Goal: Task Accomplishment & Management: Use online tool/utility

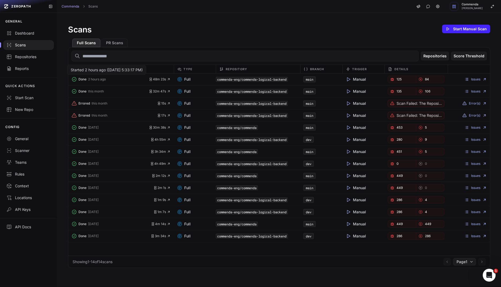
click at [78, 79] on span "Done" at bounding box center [82, 79] width 8 height 4
click at [480, 80] on link "Issues" at bounding box center [475, 79] width 22 height 4
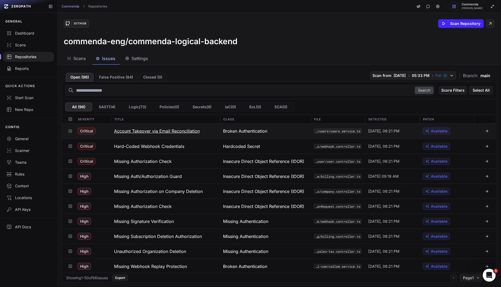
click at [209, 131] on button "Account Takeover via Email Reconciliation" at bounding box center [165, 130] width 109 height 15
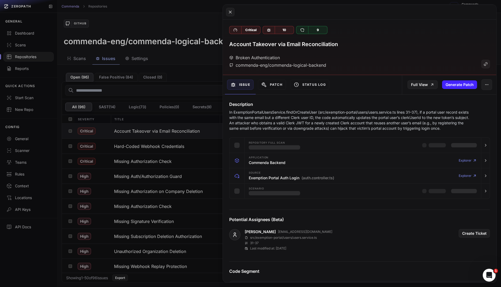
click at [279, 108] on div "Description In ExemptionPortalUsersService.findOrCreateUser (src/exemption-port…" at bounding box center [360, 116] width 274 height 30
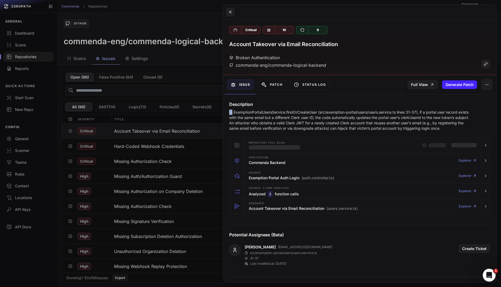
click at [279, 108] on div "Description In ExemptionPortalUsersService.findOrCreateUser (src/exemption-port…" at bounding box center [360, 116] width 274 height 30
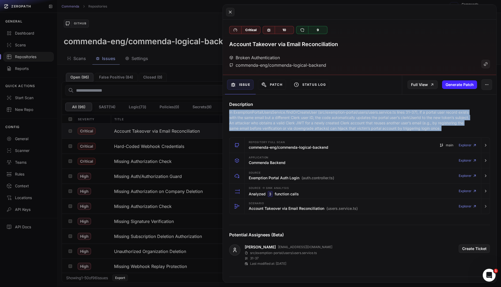
click at [274, 115] on p "In ExemptionPortalUsersService.findOrCreateUser (src/exemption-portal/users/use…" at bounding box center [349, 119] width 240 height 21
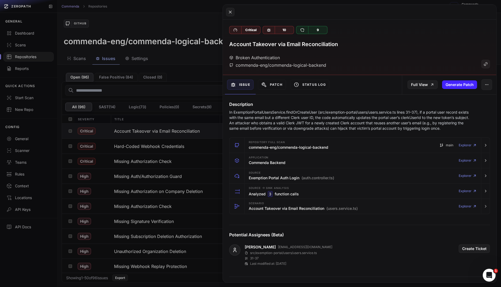
click at [274, 115] on p "In ExemptionPortalUsersService.findOrCreateUser (src/exemption-portal/users/use…" at bounding box center [349, 119] width 240 height 21
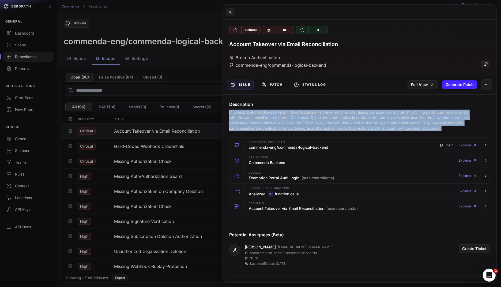
click at [290, 116] on p "In ExemptionPortalUsersService.findOrCreateUser (src/exemption-portal/users/use…" at bounding box center [349, 119] width 240 height 21
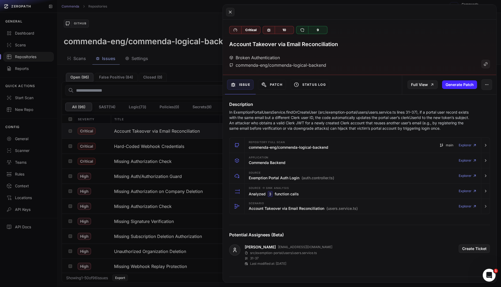
click at [290, 116] on p "In ExemptionPortalUsersService.findOrCreateUser (src/exemption-portal/users/use…" at bounding box center [349, 119] width 240 height 21
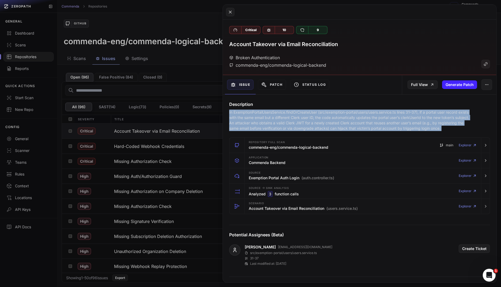
click at [277, 124] on p "In ExemptionPortalUsersService.findOrCreateUser (src/exemption-portal/users/use…" at bounding box center [349, 119] width 240 height 21
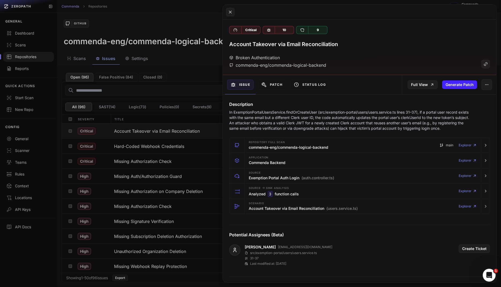
click at [277, 124] on p "In ExemptionPortalUsersService.findOrCreateUser (src/exemption-portal/users/use…" at bounding box center [349, 119] width 240 height 21
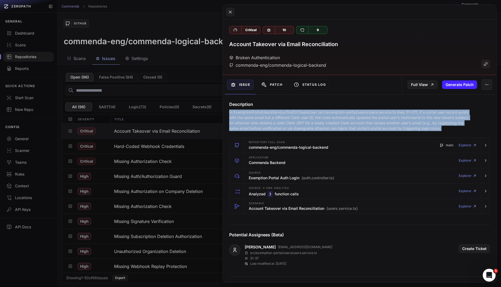
click at [287, 120] on p "In ExemptionPortalUsersService.findOrCreateUser (src/exemption-portal/users/use…" at bounding box center [349, 119] width 240 height 21
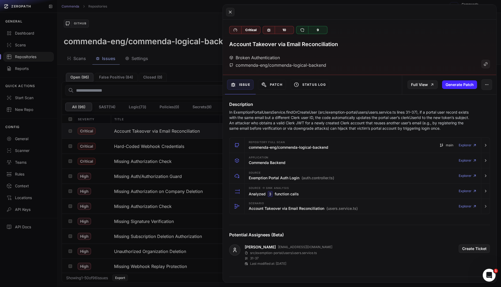
click at [287, 120] on p "In ExemptionPortalUsersService.findOrCreateUser (src/exemption-portal/users/use…" at bounding box center [349, 119] width 240 height 21
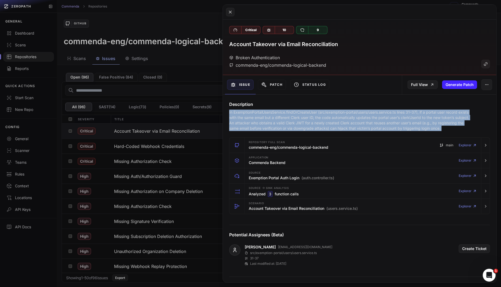
click at [277, 121] on p "In ExemptionPortalUsersService.findOrCreateUser (src/exemption-portal/users/use…" at bounding box center [349, 119] width 240 height 21
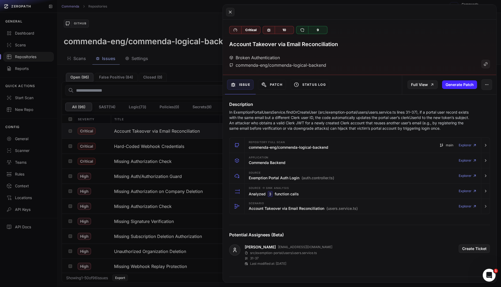
click at [277, 121] on p "In ExemptionPortalUsersService.findOrCreateUser (src/exemption-portal/users/use…" at bounding box center [349, 119] width 240 height 21
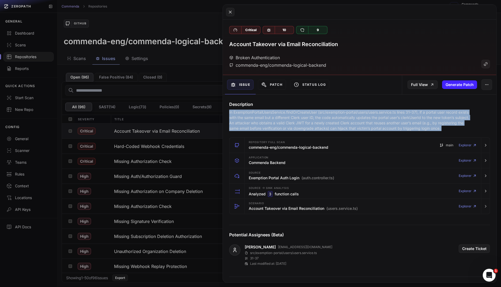
click at [289, 119] on p "In ExemptionPortalUsersService.findOrCreateUser (src/exemption-portal/users/use…" at bounding box center [349, 119] width 240 height 21
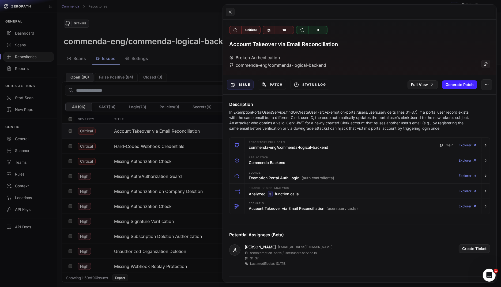
click at [289, 119] on p "In ExemptionPortalUsersService.findOrCreateUser (src/exemption-portal/users/use…" at bounding box center [349, 119] width 240 height 21
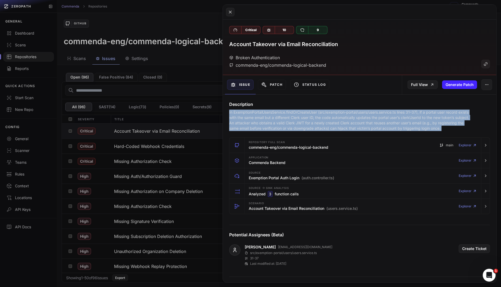
click at [278, 121] on p "In ExemptionPortalUsersService.findOrCreateUser (src/exemption-portal/users/use…" at bounding box center [349, 119] width 240 height 21
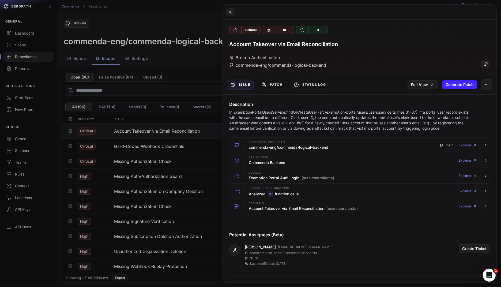
click at [278, 121] on p "In ExemptionPortalUsersService.findOrCreateUser (src/exemption-portal/users/use…" at bounding box center [349, 119] width 240 height 21
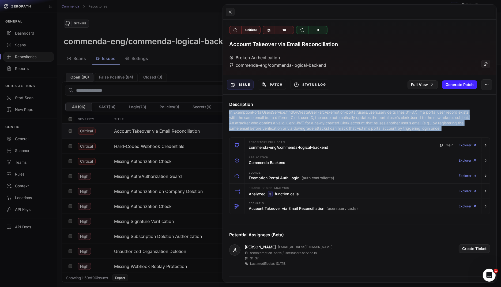
click at [299, 119] on p "In ExemptionPortalUsersService.findOrCreateUser (src/exemption-portal/users/use…" at bounding box center [349, 119] width 240 height 21
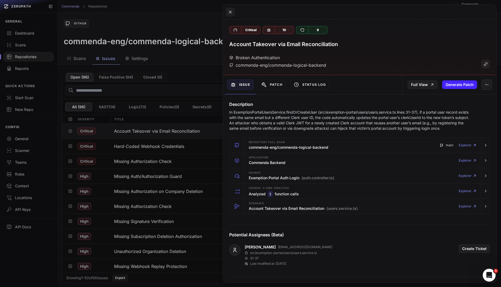
click at [299, 119] on p "In ExemptionPortalUsersService.findOrCreateUser (src/exemption-portal/users/use…" at bounding box center [349, 119] width 240 height 21
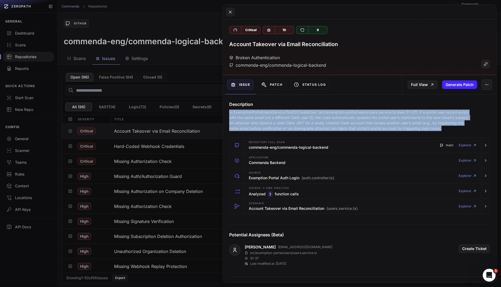
click at [289, 121] on p "In ExemptionPortalUsersService.findOrCreateUser (src/exemption-portal/users/use…" at bounding box center [349, 119] width 240 height 21
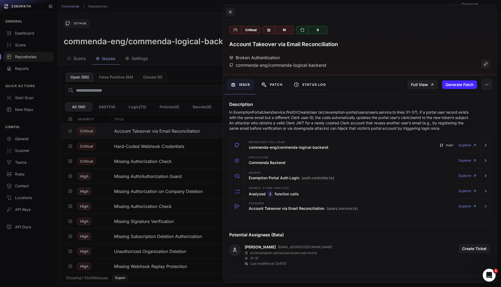
click at [289, 121] on p "In ExemptionPortalUsersService.findOrCreateUser (src/exemption-portal/users/use…" at bounding box center [349, 119] width 240 height 21
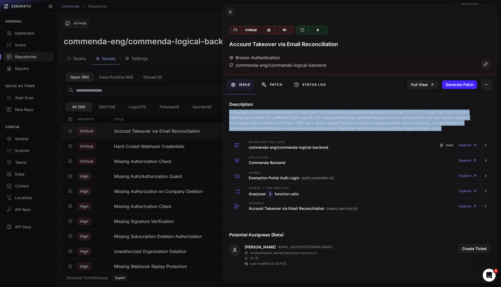
click at [307, 117] on p "In ExemptionPortalUsersService.findOrCreateUser (src/exemption-portal/users/use…" at bounding box center [349, 119] width 240 height 21
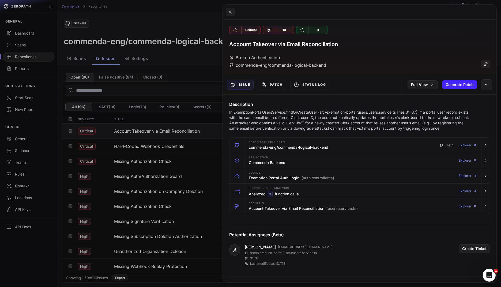
click at [307, 117] on p "In ExemptionPortalUsersService.findOrCreateUser (src/exemption-portal/users/use…" at bounding box center [349, 119] width 240 height 21
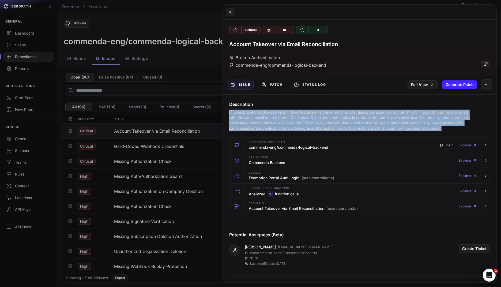
click at [290, 118] on p "In ExemptionPortalUsersService.findOrCreateUser (src/exemption-portal/users/use…" at bounding box center [349, 119] width 240 height 21
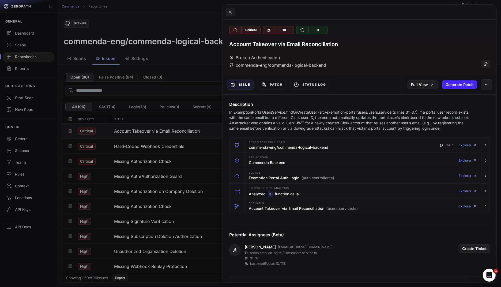
click at [290, 118] on p "In ExemptionPortalUsersService.findOrCreateUser (src/exemption-portal/users/use…" at bounding box center [349, 119] width 240 height 21
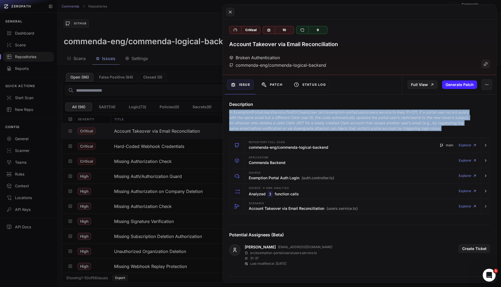
click at [300, 118] on p "In ExemptionPortalUsersService.findOrCreateUser (src/exemption-portal/users/use…" at bounding box center [349, 119] width 240 height 21
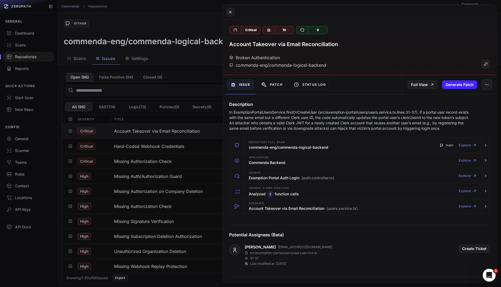
click at [300, 118] on p "In ExemptionPortalUsersService.findOrCreateUser (src/exemption-portal/users/use…" at bounding box center [349, 119] width 240 height 21
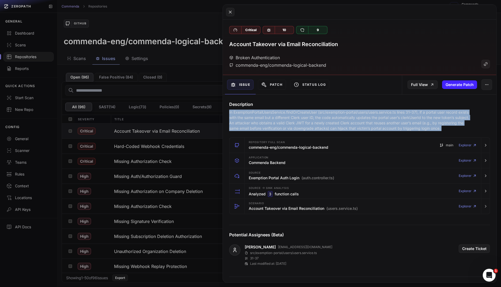
click at [285, 119] on p "In ExemptionPortalUsersService.findOrCreateUser (src/exemption-portal/users/use…" at bounding box center [349, 119] width 240 height 21
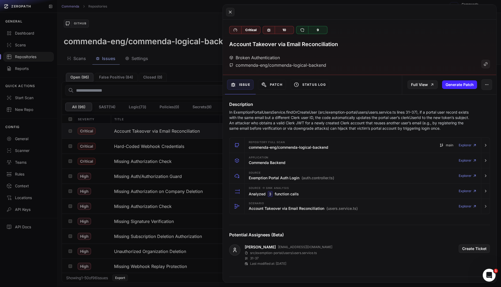
click at [285, 119] on p "In ExemptionPortalUsersService.findOrCreateUser (src/exemption-portal/users/use…" at bounding box center [349, 119] width 240 height 21
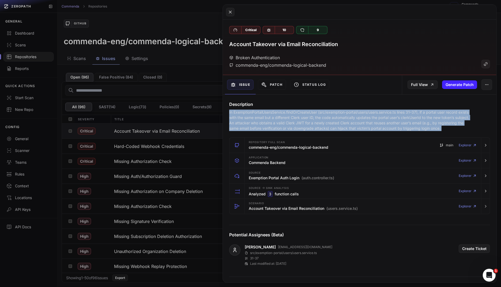
click at [307, 124] on p "In ExemptionPortalUsersService.findOrCreateUser (src/exemption-portal/users/use…" at bounding box center [349, 119] width 240 height 21
drag, startPoint x: 307, startPoint y: 124, endPoint x: 307, endPoint y: 104, distance: 20.3
click at [307, 106] on div "Description In ExemptionPortalUsersService.findOrCreateUser (src/exemption-port…" at bounding box center [360, 116] width 274 height 30
click at [307, 104] on h4 "Description" at bounding box center [359, 104] width 261 height 6
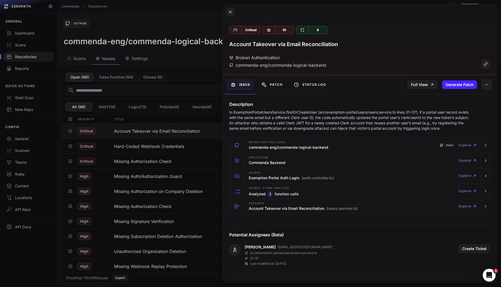
click at [307, 104] on h4 "Description" at bounding box center [359, 104] width 261 height 6
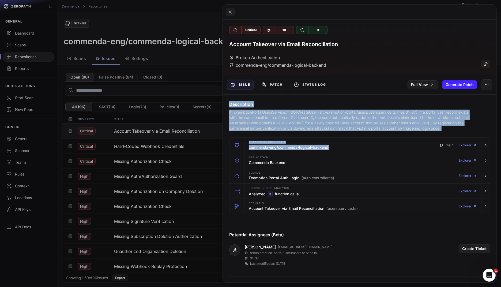
drag, startPoint x: 307, startPoint y: 104, endPoint x: 307, endPoint y: 134, distance: 30.8
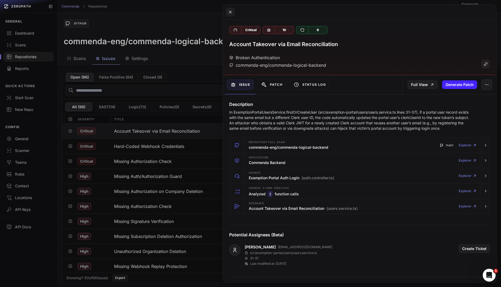
click at [199, 144] on button at bounding box center [250, 143] width 501 height 287
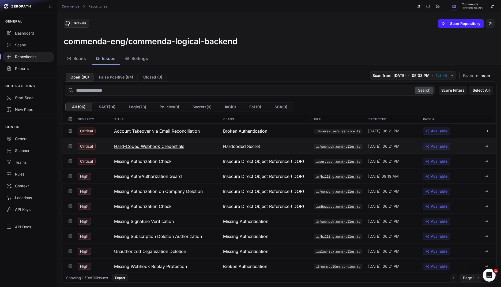
click at [200, 145] on button "Hard-Coded Webhook Credentials" at bounding box center [165, 146] width 109 height 15
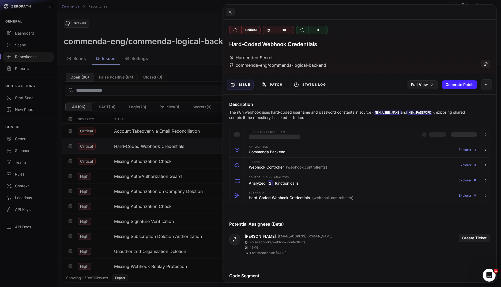
click at [275, 108] on div "Description The n8n webhook uses hard-coded username and password constants in …" at bounding box center [360, 110] width 274 height 19
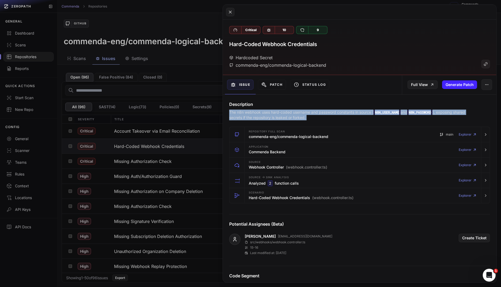
drag, startPoint x: 275, startPoint y: 108, endPoint x: 278, endPoint y: 112, distance: 5.3
click at [278, 112] on div "Description The n8n webhook uses hard-coded username and password constants in …" at bounding box center [360, 110] width 274 height 19
click at [278, 112] on p "The n8n webhook uses hard-coded username and password constants in source ( N8N…" at bounding box center [349, 114] width 240 height 11
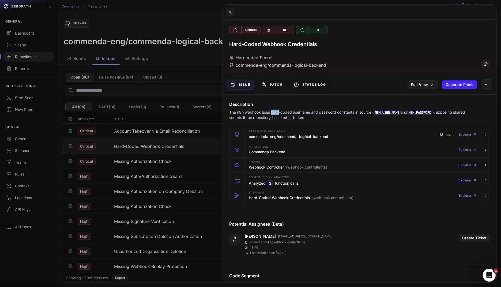
click at [278, 112] on p "The n8n webhook uses hard-coded username and password constants in source ( N8N…" at bounding box center [349, 114] width 240 height 11
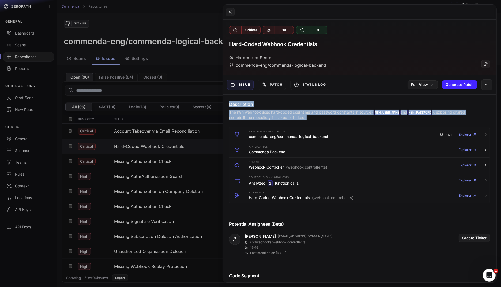
drag, startPoint x: 278, startPoint y: 112, endPoint x: 270, endPoint y: 101, distance: 13.8
click at [270, 101] on div "Description The n8n webhook uses hard-coded username and password constants in …" at bounding box center [360, 110] width 274 height 19
click at [269, 101] on h4 "Description" at bounding box center [359, 104] width 261 height 6
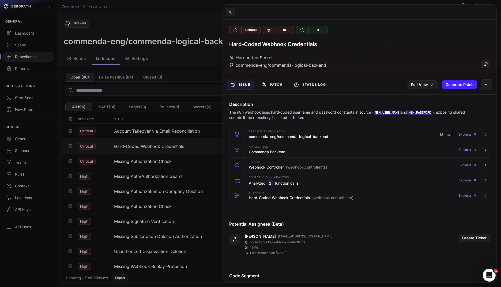
click at [269, 101] on h4 "Description" at bounding box center [359, 104] width 261 height 6
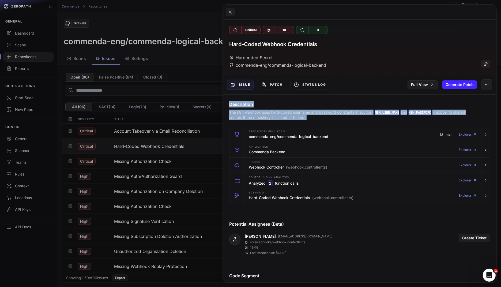
drag, startPoint x: 269, startPoint y: 101, endPoint x: 276, endPoint y: 113, distance: 14.1
click at [276, 113] on div "Description The n8n webhook uses hard-coded username and password constants in …" at bounding box center [360, 110] width 274 height 19
click at [276, 113] on p "The n8n webhook uses hard-coded username and password constants in source ( N8N…" at bounding box center [349, 114] width 240 height 11
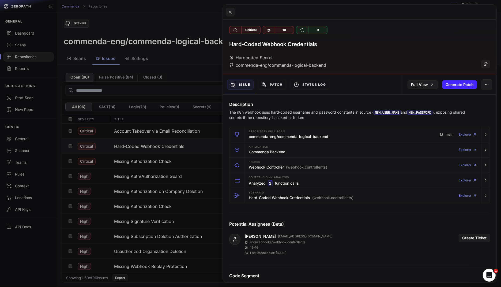
click at [199, 120] on button at bounding box center [250, 143] width 501 height 287
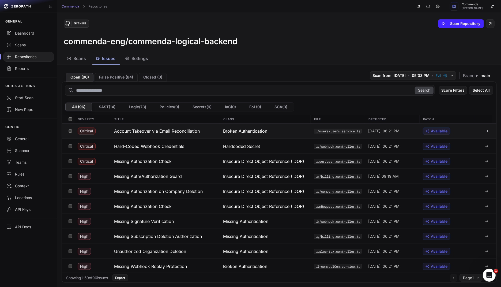
click at [212, 132] on button "Account Takeover via Email Reconciliation" at bounding box center [165, 130] width 109 height 15
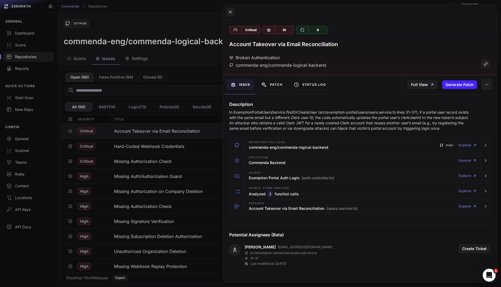
click at [385, 119] on p "In ExemptionPortalUsersService.findOrCreateUser (src/exemption-portal/users/use…" at bounding box center [349, 119] width 240 height 21
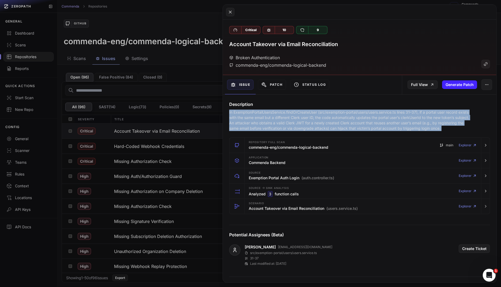
click at [353, 115] on p "In ExemptionPortalUsersService.findOrCreateUser (src/exemption-portal/users/use…" at bounding box center [349, 119] width 240 height 21
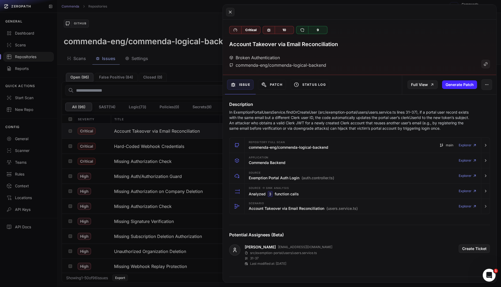
click at [353, 115] on p "In ExemptionPortalUsersService.findOrCreateUser (src/exemption-portal/users/use…" at bounding box center [349, 119] width 240 height 21
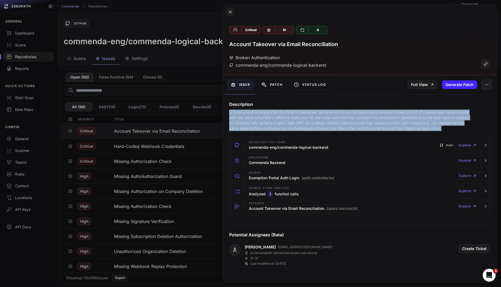
click at [337, 115] on p "In ExemptionPortalUsersService.findOrCreateUser (src/exemption-portal/users/use…" at bounding box center [349, 119] width 240 height 21
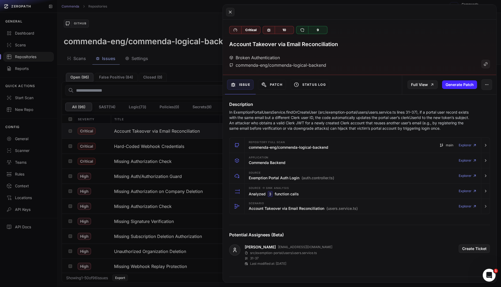
click at [337, 115] on p "In ExemptionPortalUsersService.findOrCreateUser (src/exemption-portal/users/use…" at bounding box center [349, 119] width 240 height 21
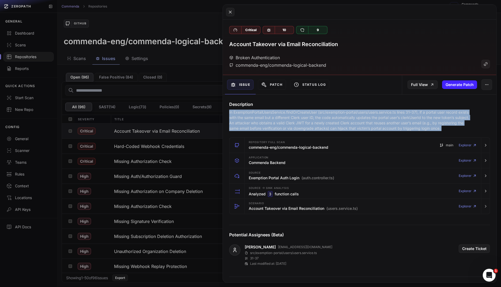
click at [359, 116] on p "In ExemptionPortalUsersService.findOrCreateUser (src/exemption-portal/users/use…" at bounding box center [349, 119] width 240 height 21
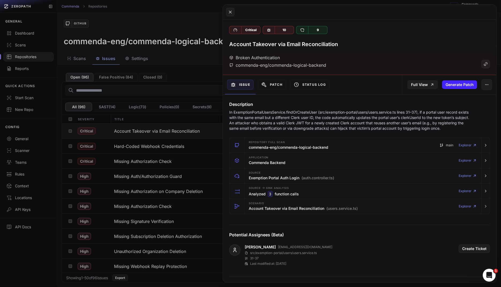
click at [359, 116] on p "In ExemptionPortalUsersService.findOrCreateUser (src/exemption-portal/users/use…" at bounding box center [349, 119] width 240 height 21
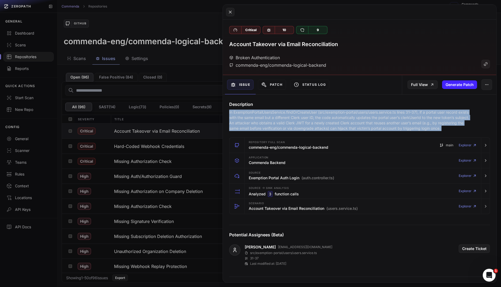
click at [354, 119] on p "In ExemptionPortalUsersService.findOrCreateUser (src/exemption-portal/users/use…" at bounding box center [349, 119] width 240 height 21
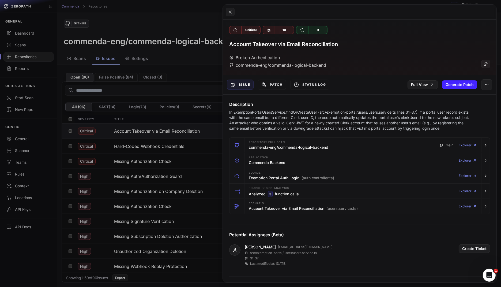
click at [354, 119] on p "In ExemptionPortalUsersService.findOrCreateUser (src/exemption-portal/users/use…" at bounding box center [349, 119] width 240 height 21
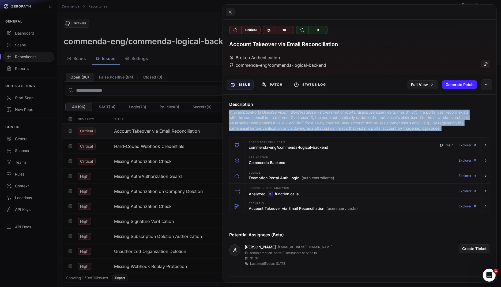
click at [345, 124] on p "In ExemptionPortalUsersService.findOrCreateUser (src/exemption-portal/users/use…" at bounding box center [349, 119] width 240 height 21
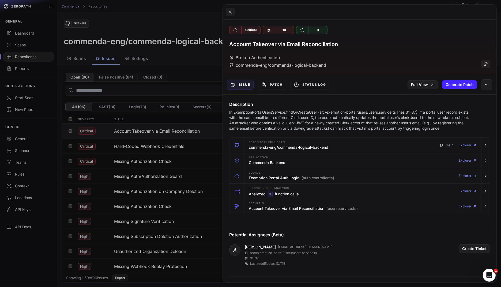
click at [345, 124] on p "In ExemptionPortalUsersService.findOrCreateUser (src/exemption-portal/users/use…" at bounding box center [349, 119] width 240 height 21
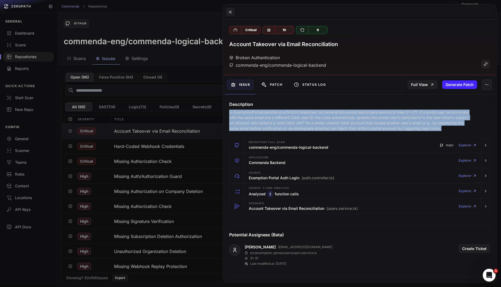
click at [288, 126] on p "In ExemptionPortalUsersService.findOrCreateUser (src/exemption-portal/users/use…" at bounding box center [349, 119] width 240 height 21
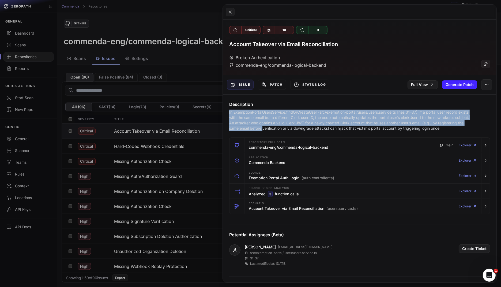
drag, startPoint x: 288, startPoint y: 126, endPoint x: 295, endPoint y: 108, distance: 18.9
click at [295, 108] on div "Description In ExemptionPortalUsersService.findOrCreateUser (src/exemption-port…" at bounding box center [360, 116] width 274 height 30
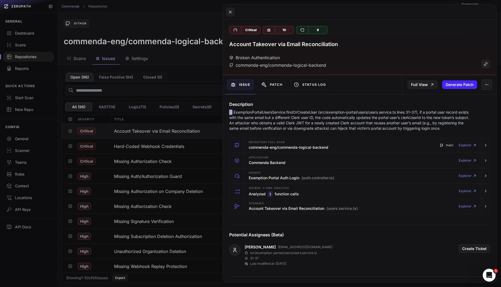
click at [295, 108] on div "Description In ExemptionPortalUsersService.findOrCreateUser (src/exemption-port…" at bounding box center [360, 116] width 274 height 30
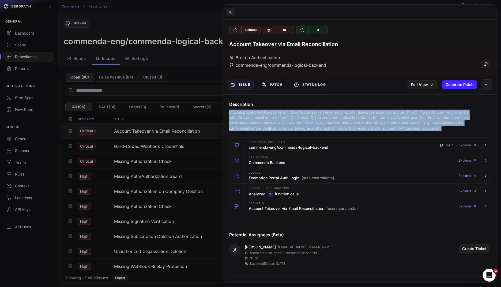
drag, startPoint x: 295, startPoint y: 108, endPoint x: 295, endPoint y: 124, distance: 16.1
click at [295, 124] on div "Description In ExemptionPortalUsersService.findOrCreateUser (src/exemption-port…" at bounding box center [360, 116] width 274 height 30
click at [297, 109] on p "In ExemptionPortalUsersService.findOrCreateUser (src/exemption-portal/users/use…" at bounding box center [349, 119] width 240 height 21
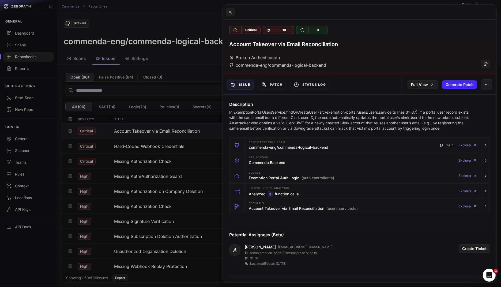
click at [297, 109] on p "In ExemptionPortalUsersService.findOrCreateUser (src/exemption-portal/users/use…" at bounding box center [349, 119] width 240 height 21
click at [295, 110] on p "In ExemptionPortalUsersService.findOrCreateUser (src/exemption-portal/users/use…" at bounding box center [349, 119] width 240 height 21
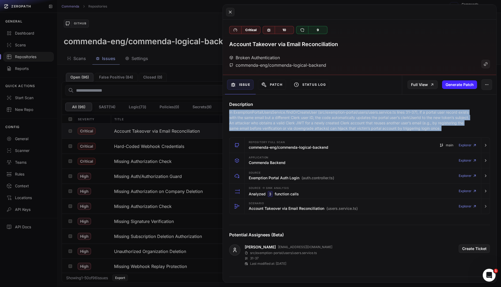
click at [294, 119] on p "In ExemptionPortalUsersService.findOrCreateUser (src/exemption-portal/users/use…" at bounding box center [349, 119] width 240 height 21
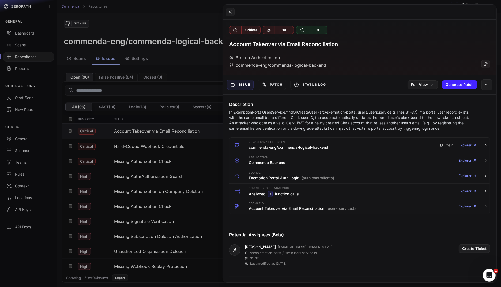
click at [294, 119] on p "In ExemptionPortalUsersService.findOrCreateUser (src/exemption-portal/users/use…" at bounding box center [349, 119] width 240 height 21
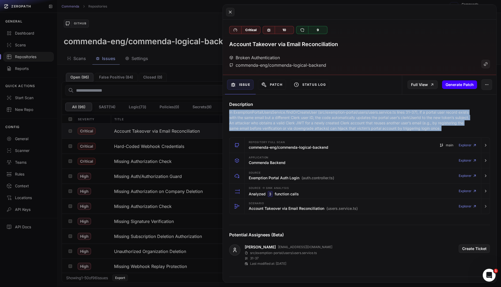
click at [449, 86] on button "Generate Patch" at bounding box center [459, 84] width 35 height 9
click at [421, 87] on link "Full View" at bounding box center [412, 84] width 30 height 9
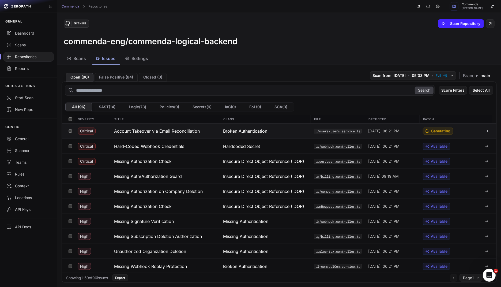
click at [210, 128] on button "Account Takeover via Email Reconciliation" at bounding box center [165, 130] width 109 height 15
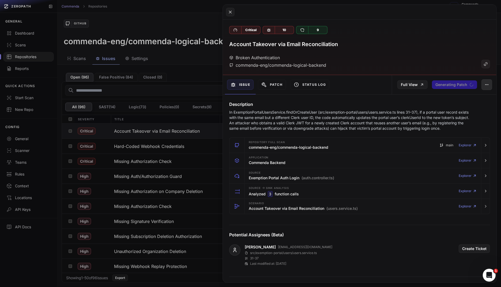
click at [484, 84] on button "button" at bounding box center [486, 84] width 11 height 11
click at [450, 123] on div "Export to Linear" at bounding box center [462, 124] width 57 height 13
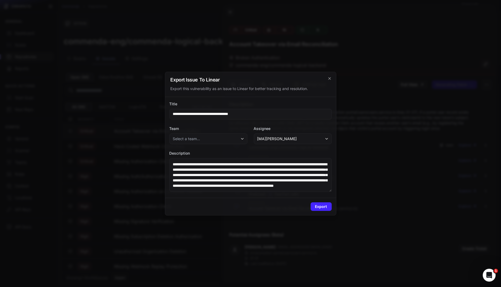
click at [236, 143] on button "Select a team..." at bounding box center [208, 138] width 78 height 11
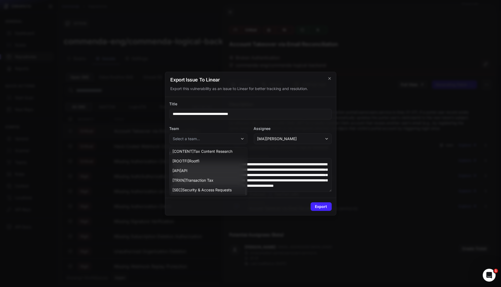
scroll to position [79, 0]
click at [220, 189] on span "[ SEC ] Security & Access Requests" at bounding box center [202, 189] width 59 height 5
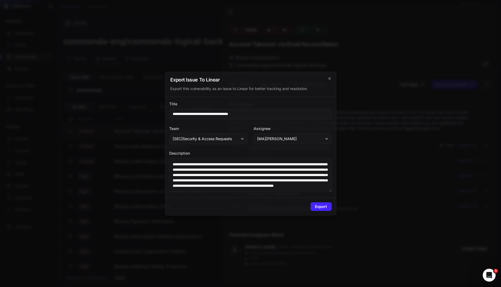
click at [326, 201] on div "Export" at bounding box center [250, 206] width 171 height 17
click at [324, 206] on button "Export" at bounding box center [321, 206] width 21 height 9
